Goal: Task Accomplishment & Management: Manage account settings

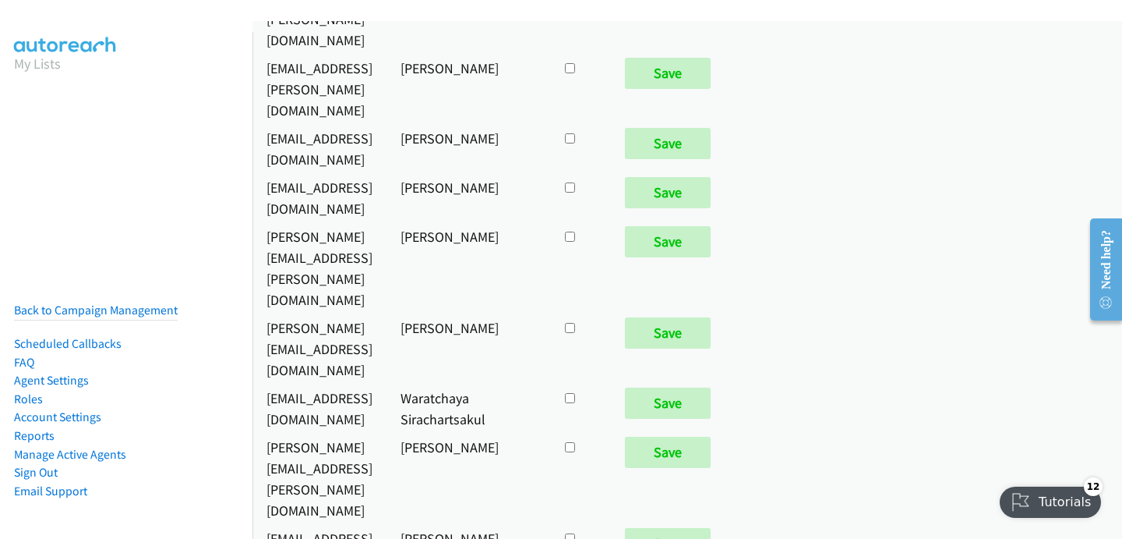
scroll to position [92, 0]
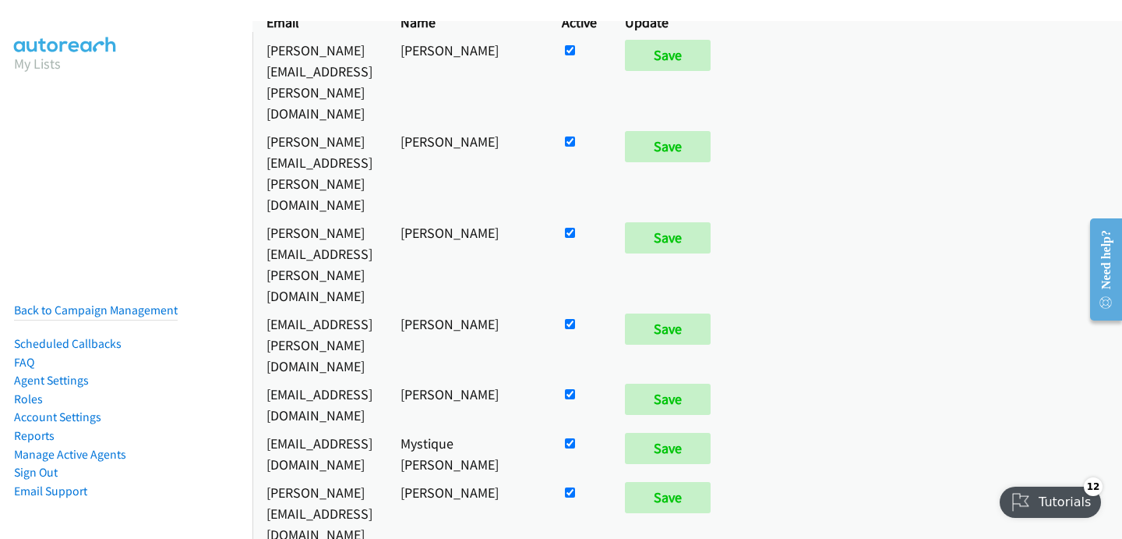
click at [575, 55] on input "checkbox" at bounding box center [570, 50] width 10 height 10
checkbox input "false"
click at [711, 482] on input "Save" at bounding box center [668, 497] width 86 height 31
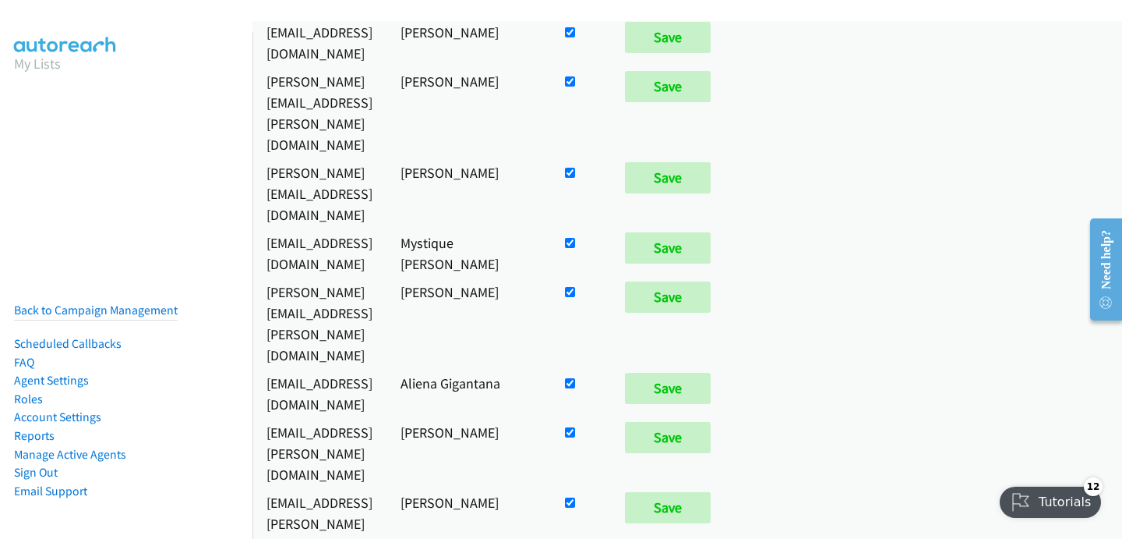
scroll to position [7559, 0]
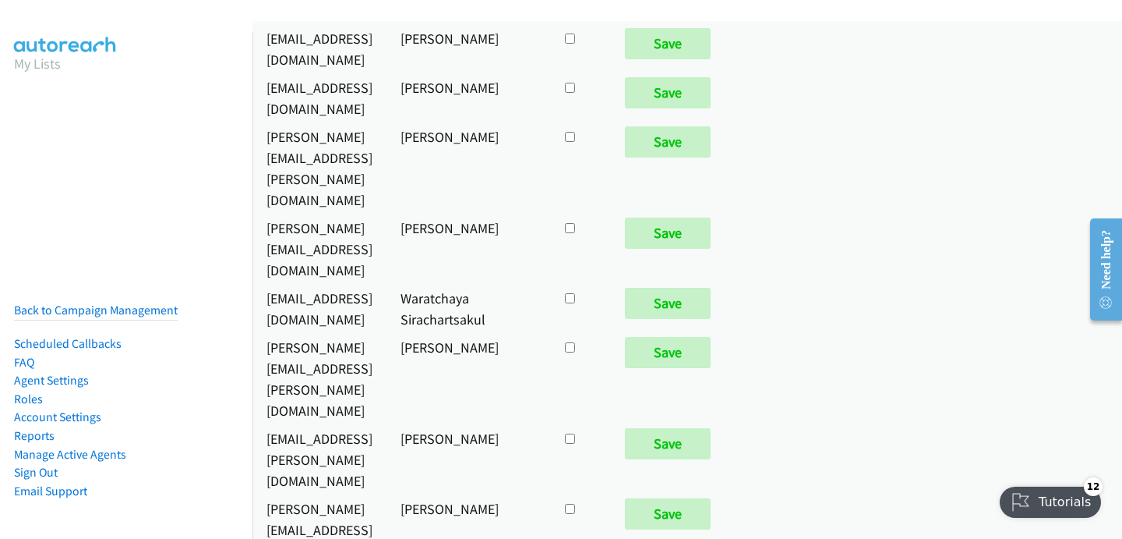
checkbox input "true"
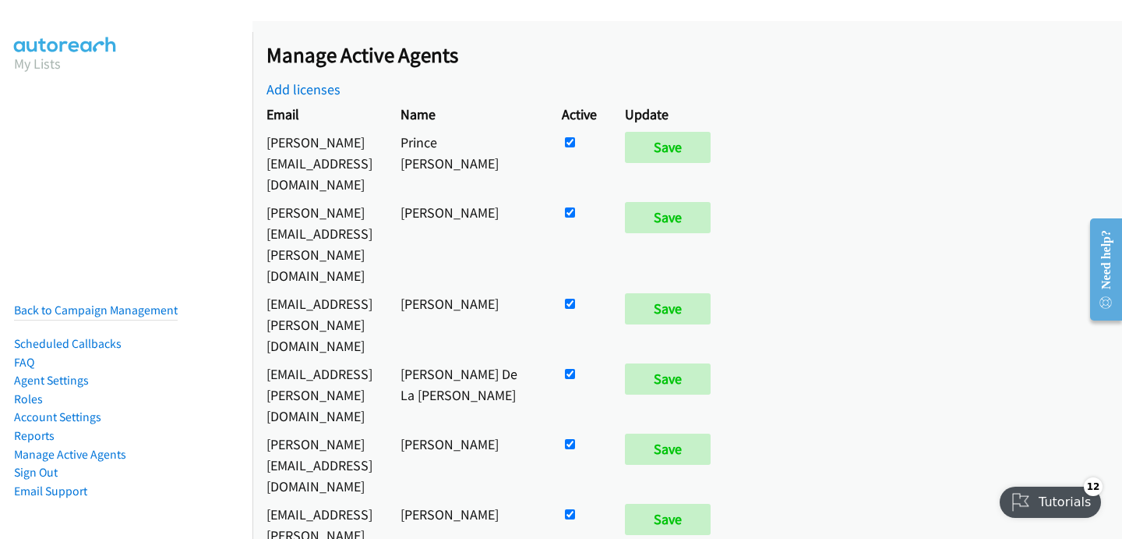
scroll to position [1255, 0]
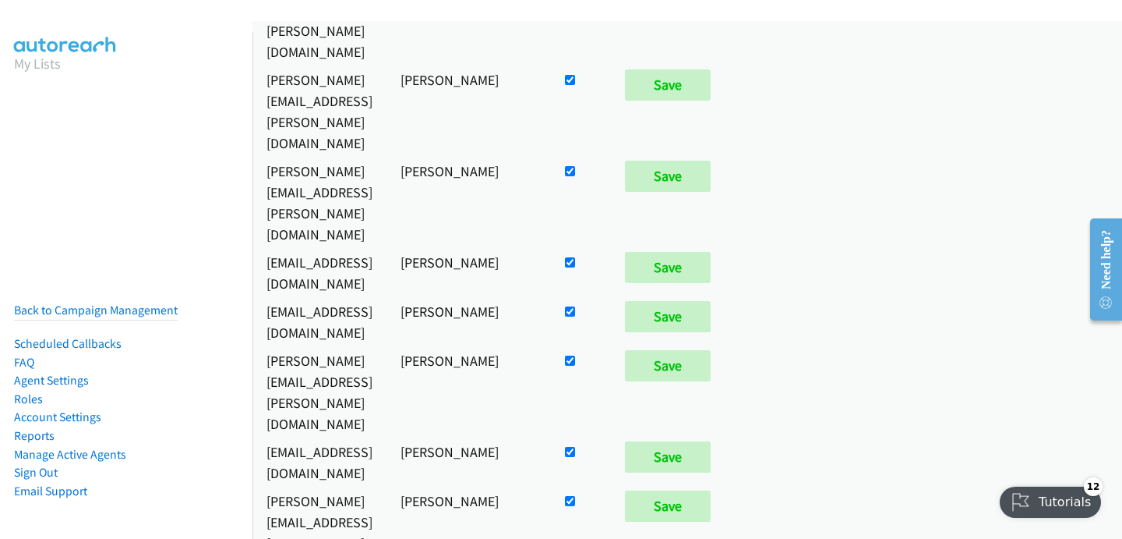
checkbox input "false"
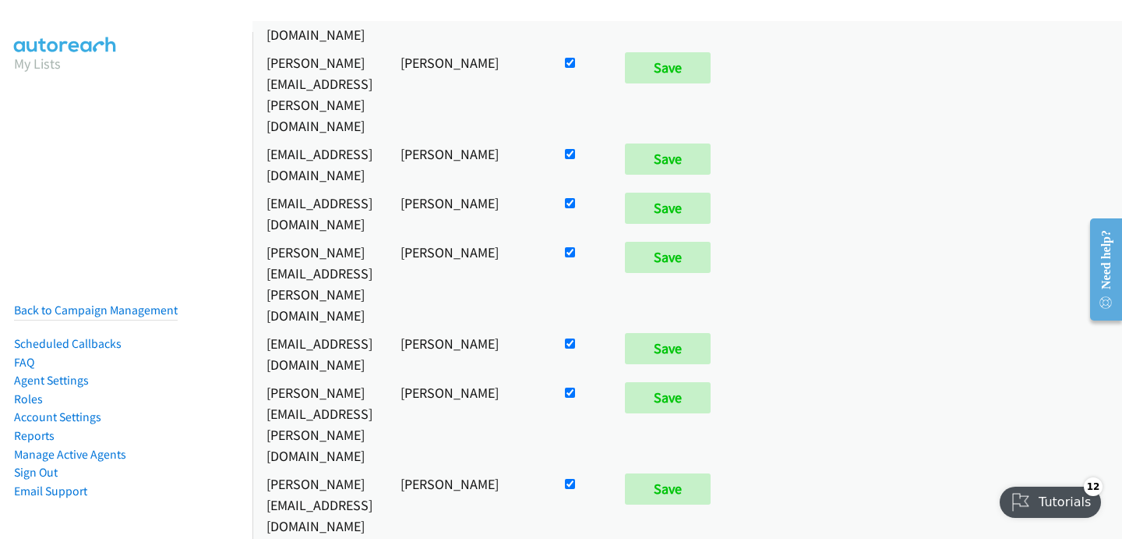
scroll to position [10550, 0]
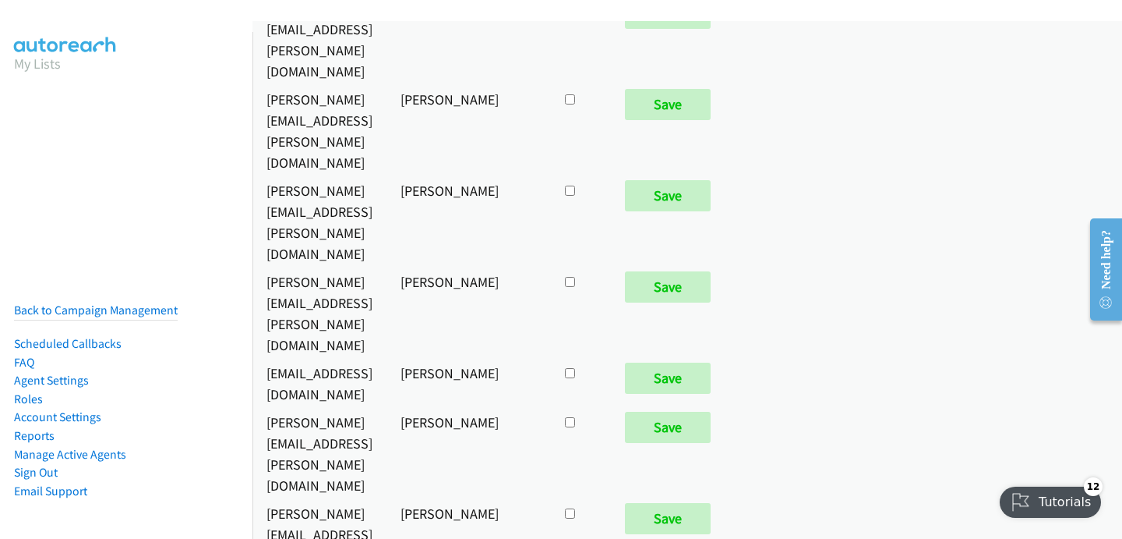
checkbox input "true"
